Goal: Information Seeking & Learning: Understand process/instructions

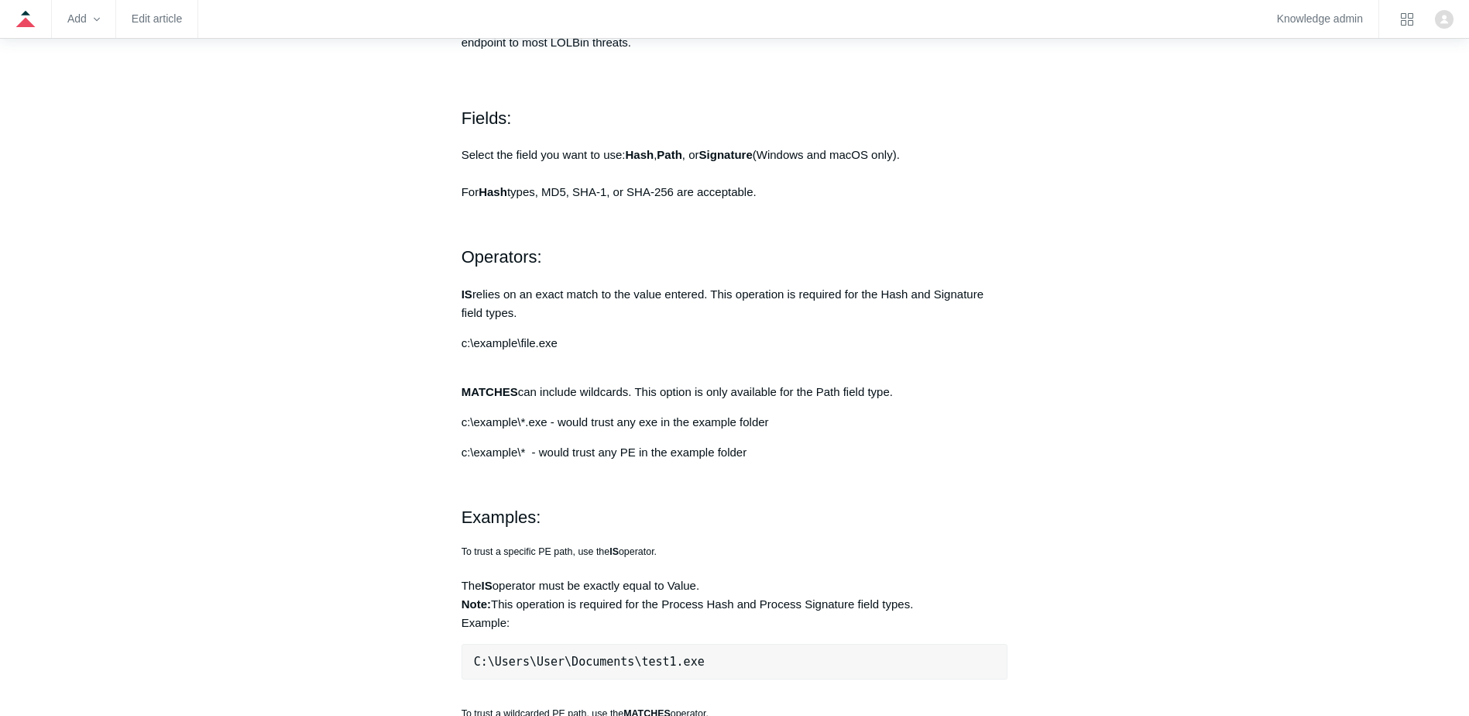
scroll to position [929, 0]
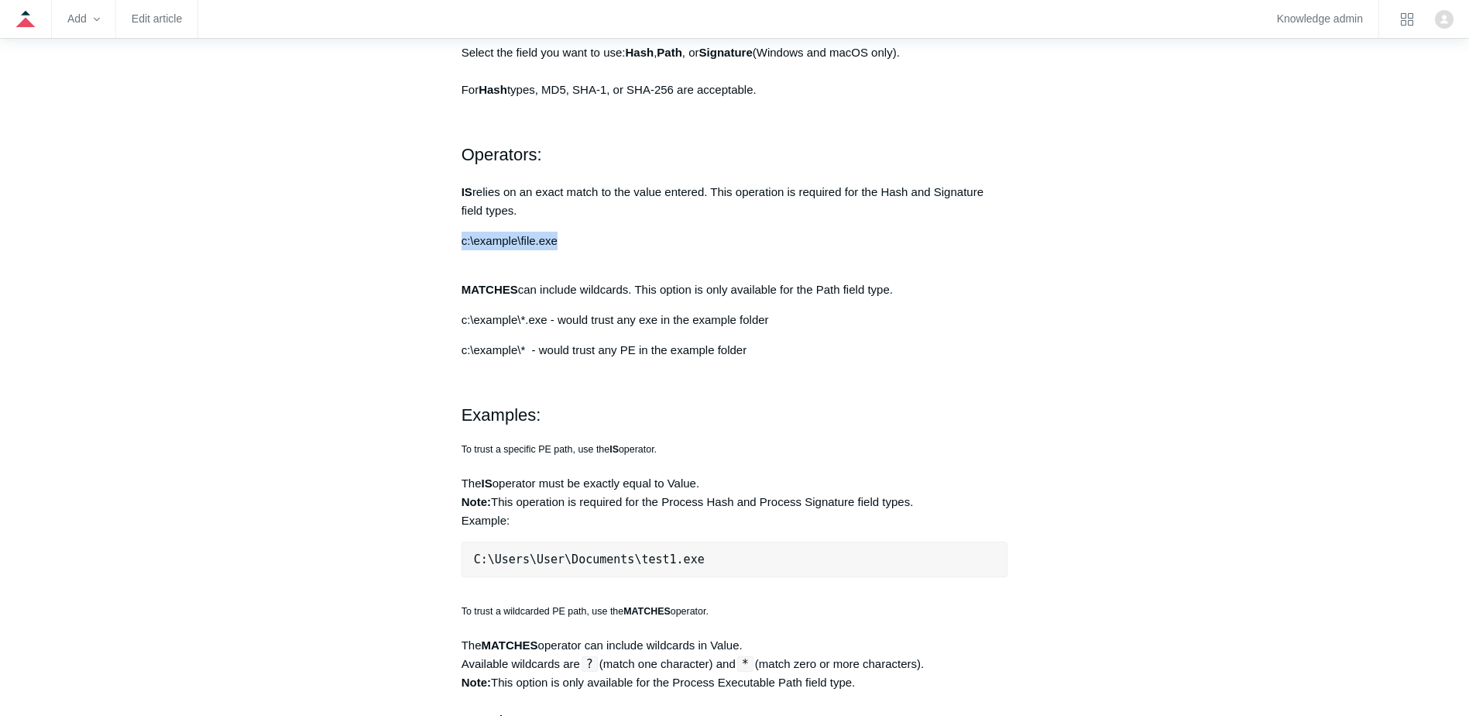
drag, startPoint x: 441, startPoint y: 243, endPoint x: 575, endPoint y: 242, distance: 134.0
click at [575, 242] on article "Trusted Applications Follow Not yet followed by anyone Trusted applications are…" at bounding box center [734, 445] width 593 height 2392
drag, startPoint x: 575, startPoint y: 242, endPoint x: 593, endPoint y: 360, distance: 119.1
click at [593, 360] on div "Trusted applications are designed to help mitigate performance issues and incom…" at bounding box center [735, 248] width 547 height 1781
drag, startPoint x: 445, startPoint y: 340, endPoint x: 778, endPoint y: 340, distance: 333.8
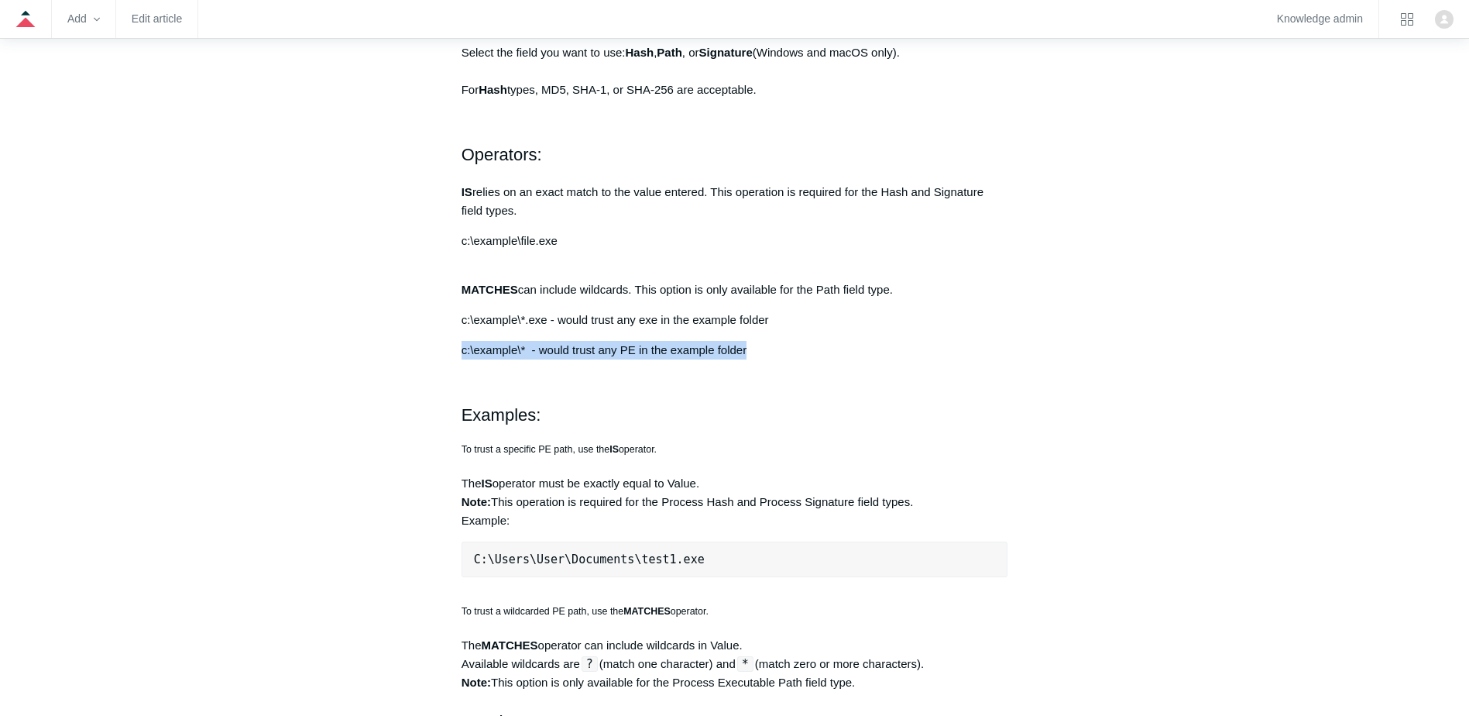
click at [778, 340] on article "Trusted Applications Follow Not yet followed by anyone Trusted applications are…" at bounding box center [734, 445] width 593 height 2392
copy p "c:\example\* - would trust any PE in the example folder"
click at [559, 263] on p "MATCHES can include wildcards. This option is only available for the Path field…" at bounding box center [735, 280] width 547 height 37
drag, startPoint x: 449, startPoint y: 235, endPoint x: 641, endPoint y: 239, distance: 191.4
click at [641, 239] on article "Trusted Applications Follow Not yet followed by anyone Trusted applications are…" at bounding box center [734, 445] width 593 height 2392
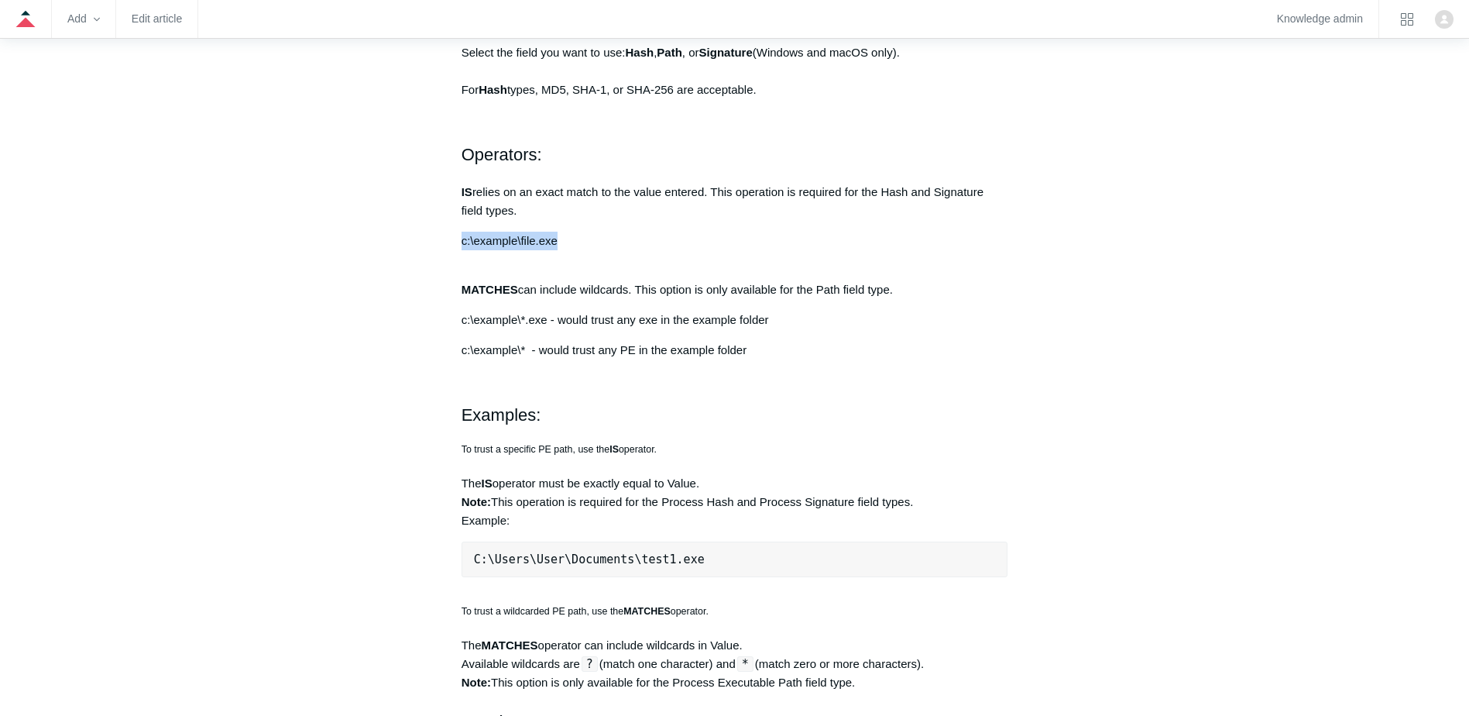
click at [641, 239] on p "c:\example\file.exe" at bounding box center [735, 241] width 547 height 19
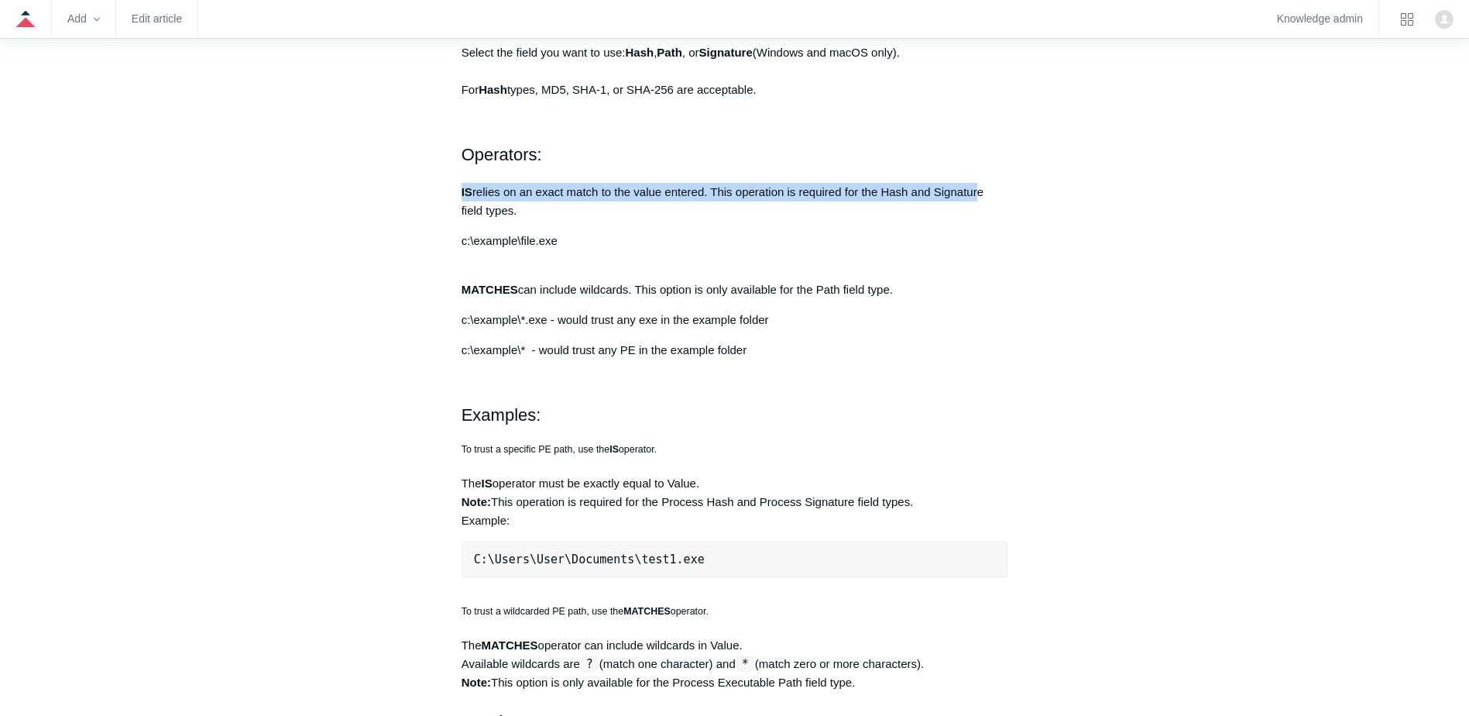
drag, startPoint x: 454, startPoint y: 196, endPoint x: 983, endPoint y: 194, distance: 529.0
click at [983, 194] on article "Trusted Applications Follow Not yet followed by anyone Trusted applications are…" at bounding box center [734, 445] width 593 height 2392
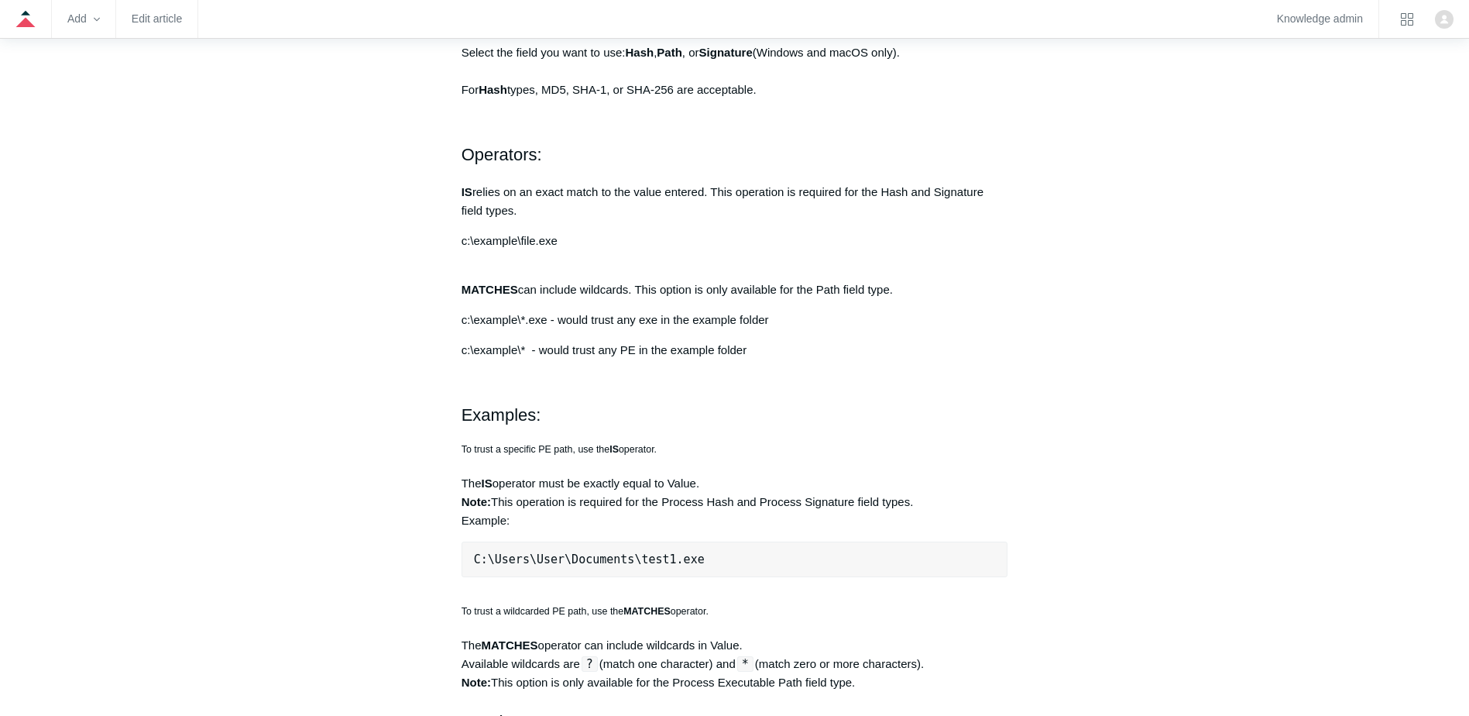
click at [549, 270] on p "MATCHES can include wildcards. This option is only available for the Path field…" at bounding box center [735, 280] width 547 height 37
drag, startPoint x: 462, startPoint y: 294, endPoint x: 919, endPoint y: 290, distance: 457.0
click at [919, 290] on article "Trusted Applications Follow Not yet followed by anyone Trusted applications are…" at bounding box center [734, 445] width 593 height 2392
drag, startPoint x: 919, startPoint y: 290, endPoint x: 874, endPoint y: 316, distance: 52.7
click at [874, 316] on p "c:\example\*.exe - would trust any exe in the example folder" at bounding box center [735, 320] width 547 height 19
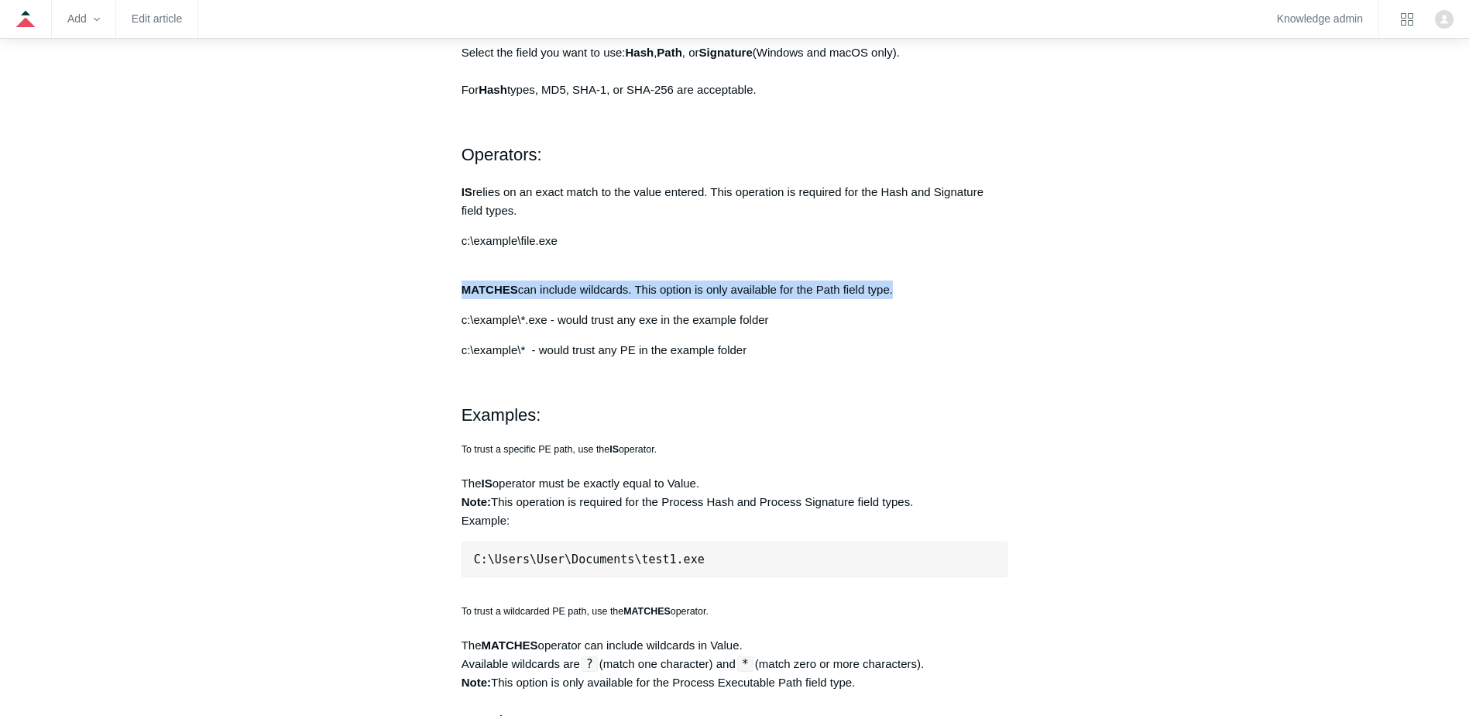
drag, startPoint x: 447, startPoint y: 281, endPoint x: 931, endPoint y: 294, distance: 484.2
click at [931, 294] on article "Trusted Applications Follow Not yet followed by anyone Trusted applications are…" at bounding box center [734, 445] width 593 height 2392
drag, startPoint x: 931, startPoint y: 294, endPoint x: 853, endPoint y: 294, distance: 78.2
click at [853, 294] on p "MATCHES can include wildcards. This option is only available for the Path field…" at bounding box center [735, 280] width 547 height 37
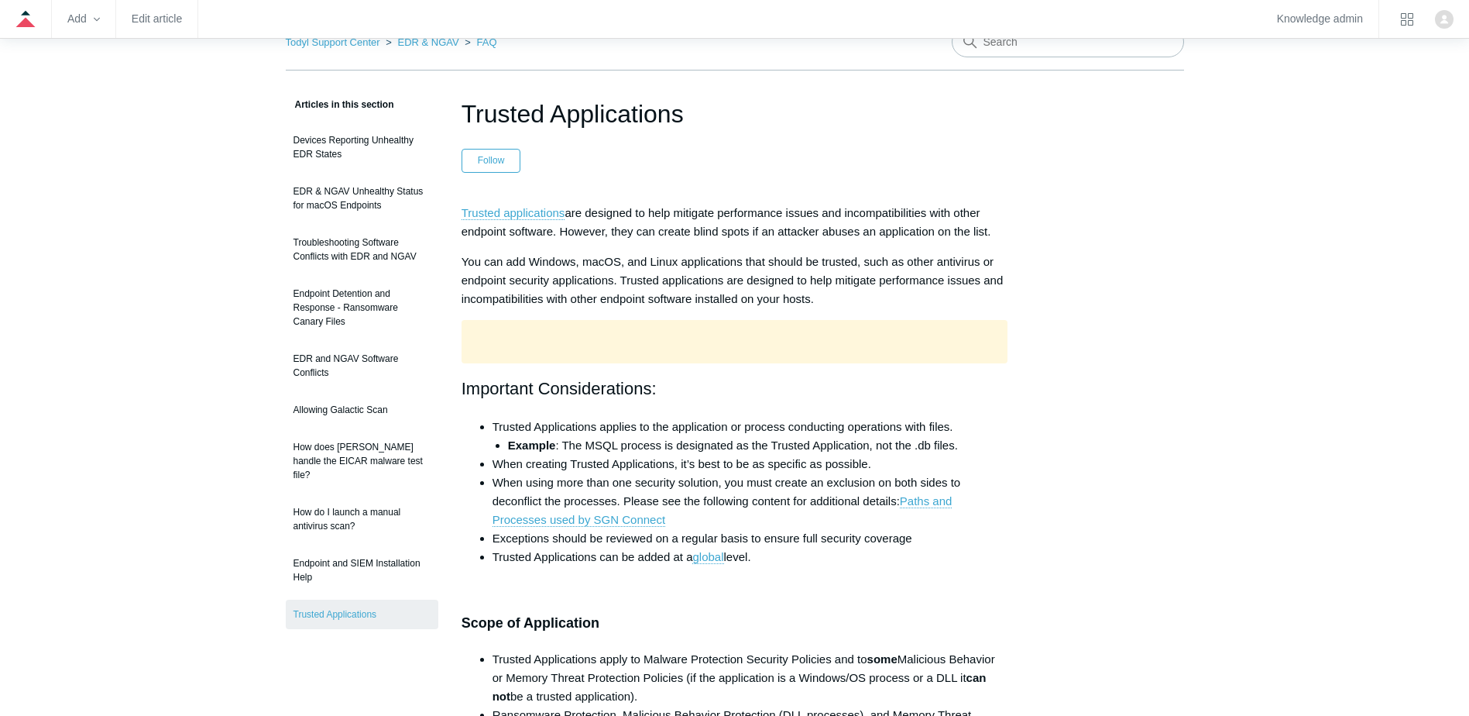
scroll to position [155, 0]
